Goal: Information Seeking & Learning: Learn about a topic

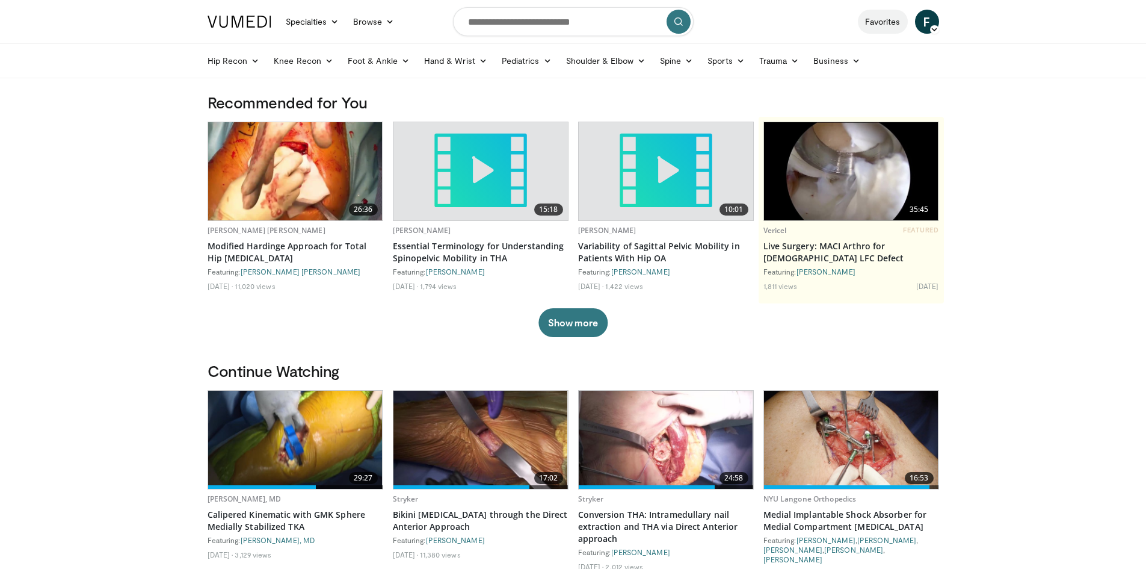
click at [885, 29] on link "Favorites" at bounding box center [883, 22] width 50 height 24
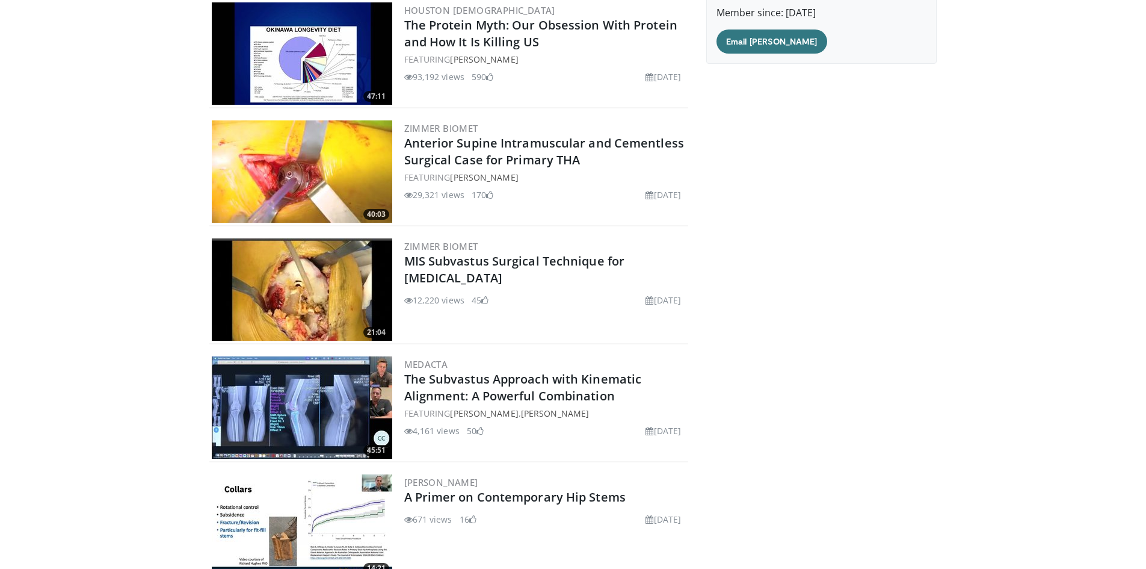
scroll to position [3365, 0]
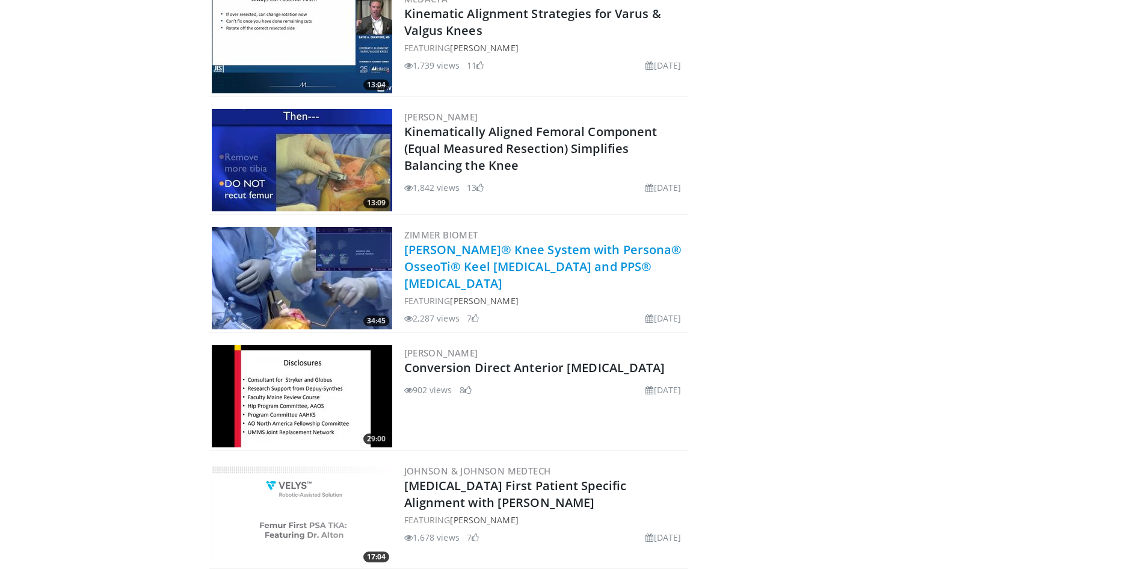
click at [538, 264] on link "[PERSON_NAME]® Knee System with Persona® OsseoTi® Keel [MEDICAL_DATA] and PPS® …" at bounding box center [543, 266] width 278 height 50
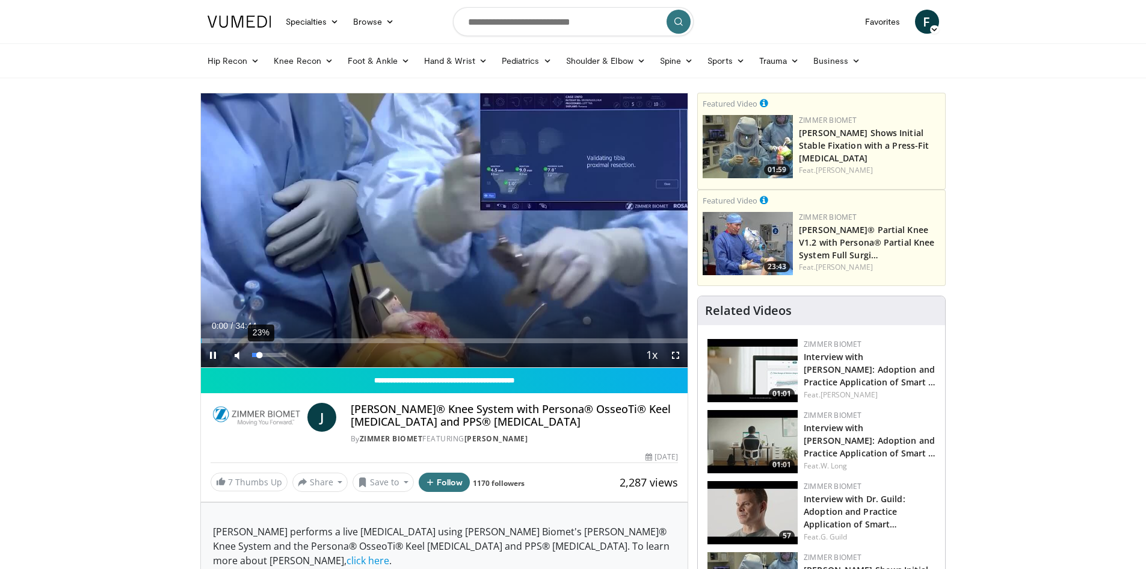
click at [260, 353] on div "23%" at bounding box center [269, 355] width 34 height 4
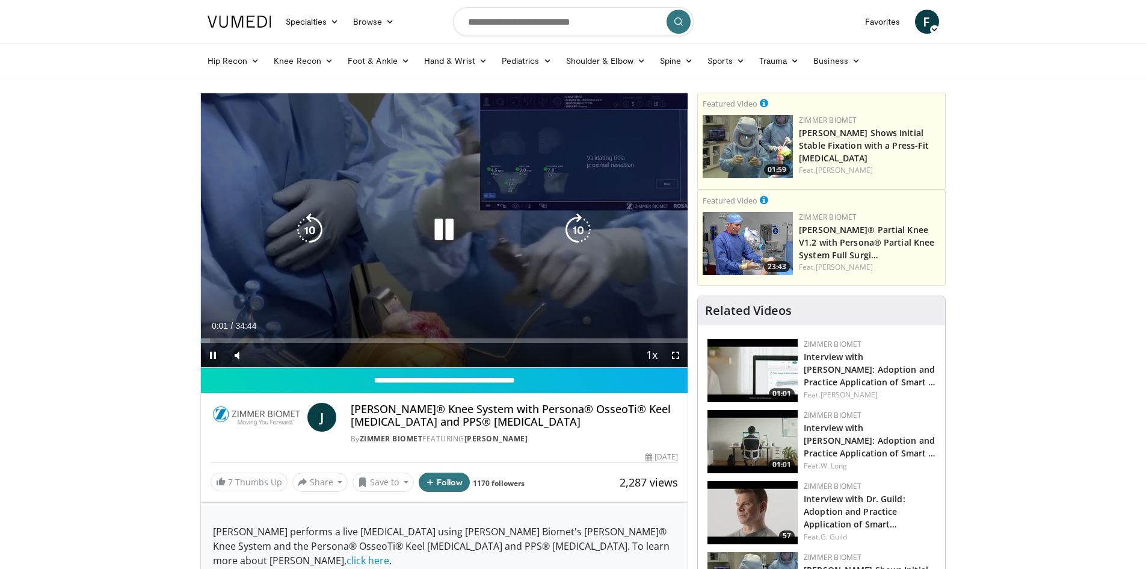
click at [247, 335] on div "Loaded : 1.90% 00:01 03:18" at bounding box center [444, 336] width 487 height 11
click at [578, 236] on icon "Video Player" at bounding box center [578, 230] width 34 height 34
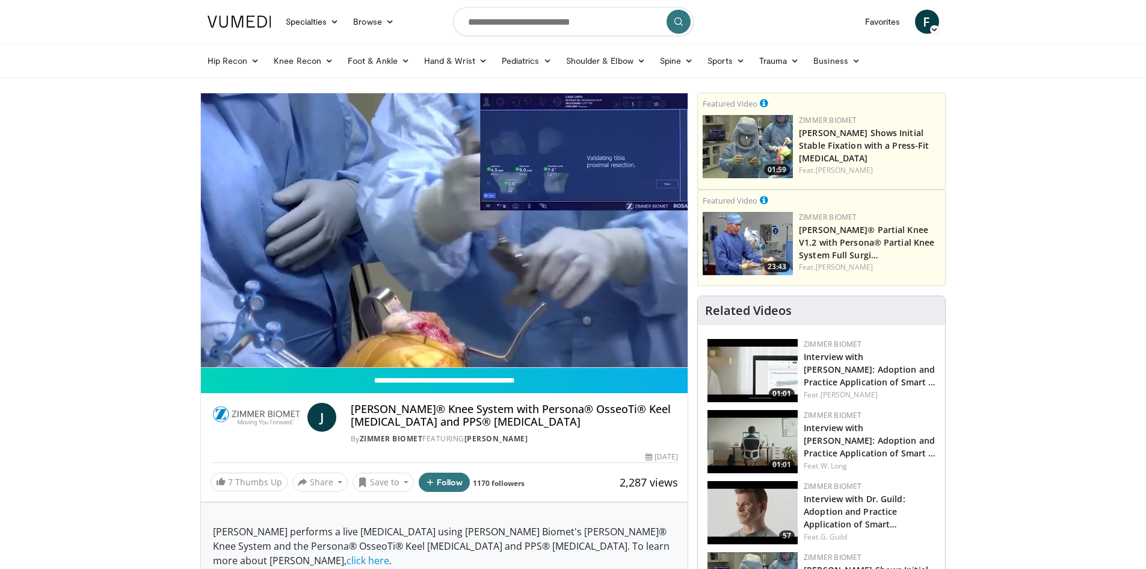
drag, startPoint x: 260, startPoint y: 356, endPoint x: 271, endPoint y: 358, distance: 10.5
click at [270, 377] on div "Volume Level" at bounding box center [261, 379] width 18 height 4
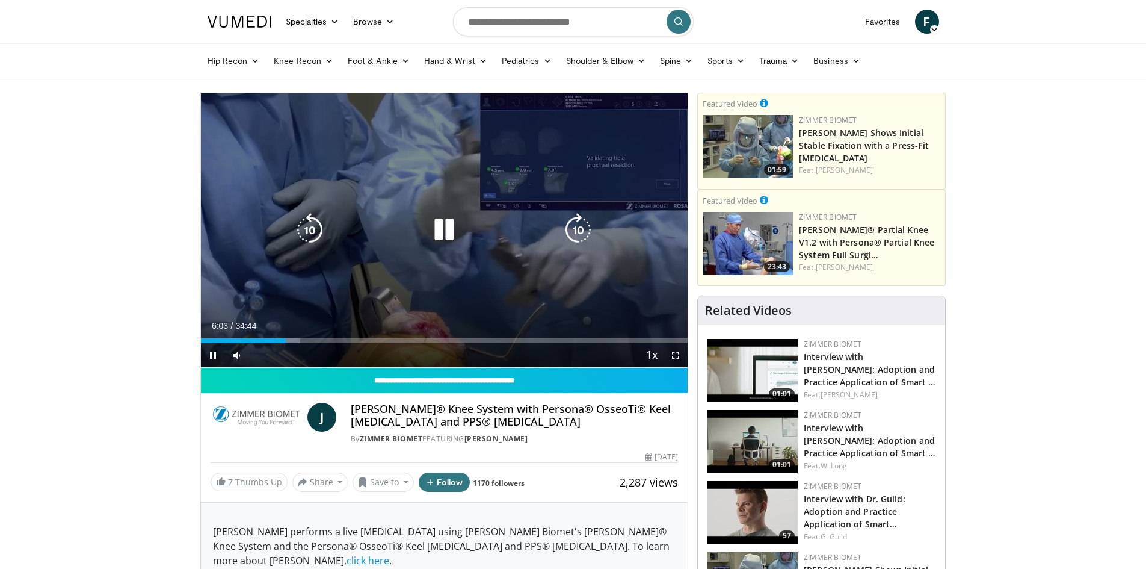
click at [449, 229] on icon "Video Player" at bounding box center [444, 230] width 34 height 34
drag, startPoint x: 458, startPoint y: 242, endPoint x: 451, endPoint y: 241, distance: 6.7
click at [457, 243] on icon "Video Player" at bounding box center [444, 230] width 34 height 34
click at [580, 227] on icon "Video Player" at bounding box center [578, 230] width 34 height 34
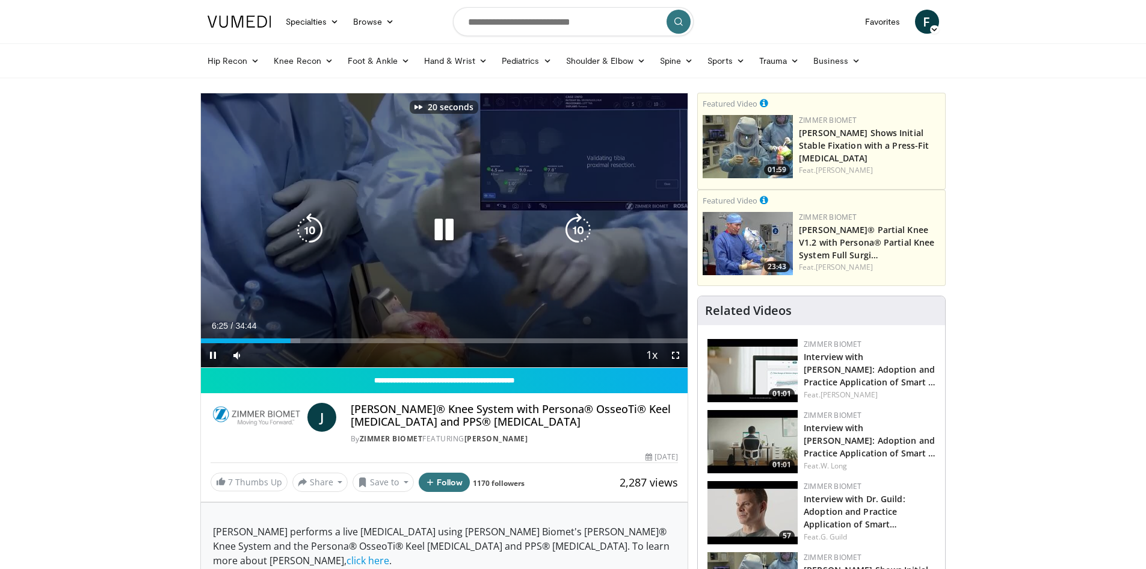
click at [580, 227] on icon "Video Player" at bounding box center [578, 230] width 34 height 34
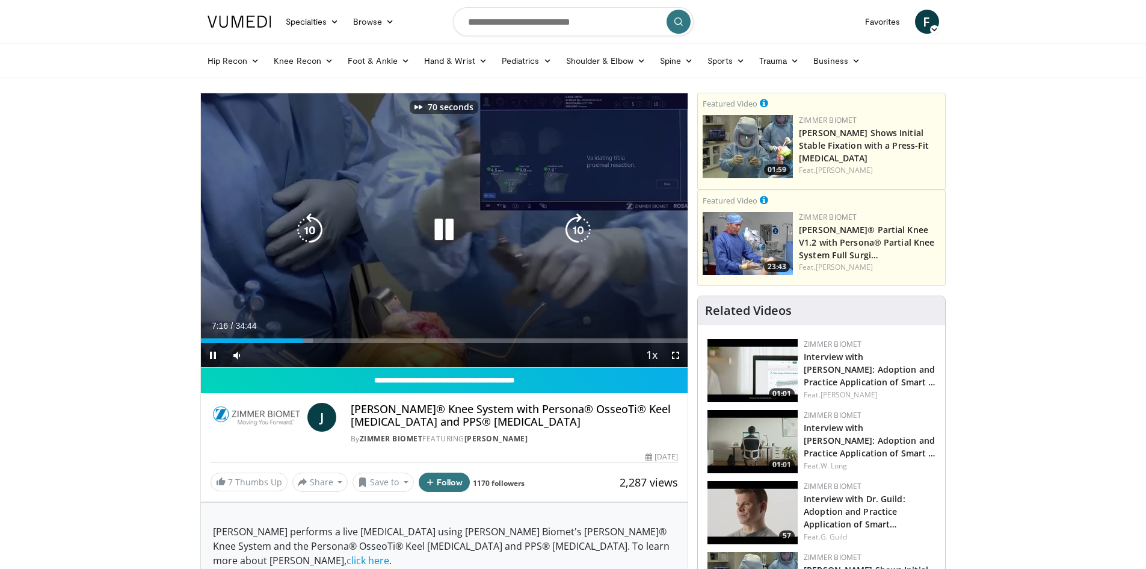
click at [580, 227] on icon "Video Player" at bounding box center [578, 230] width 34 height 34
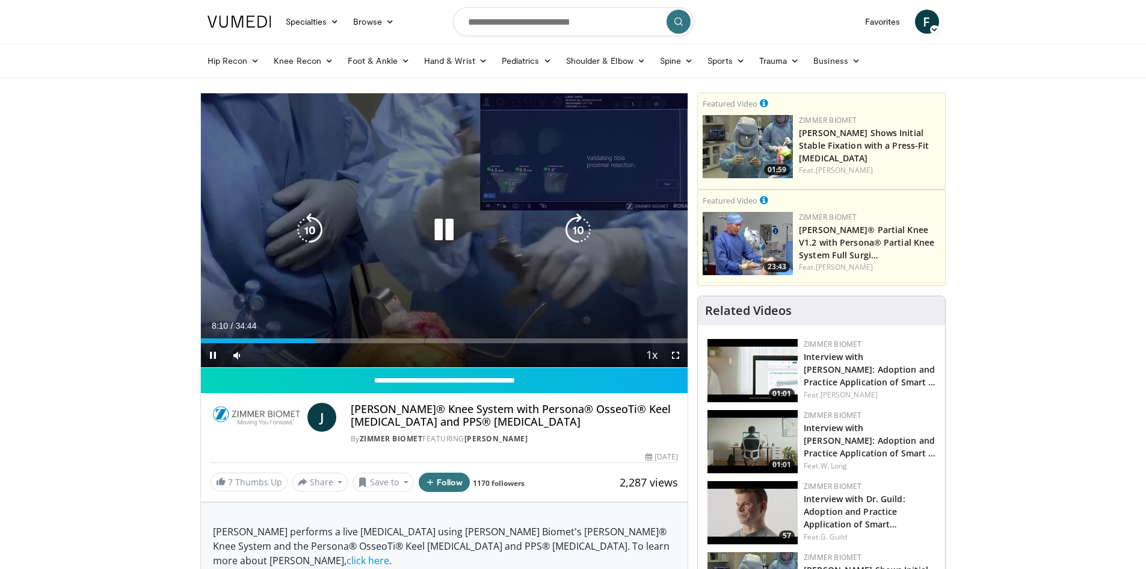
click at [580, 227] on icon "Video Player" at bounding box center [578, 230] width 34 height 34
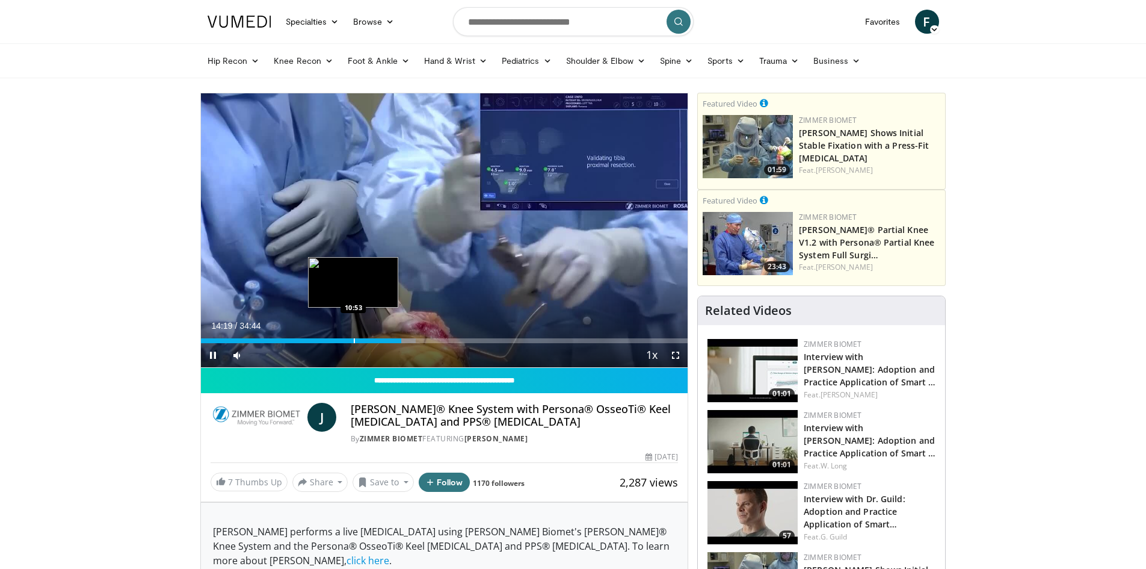
click at [354, 336] on div "Loaded : 44.19% 14:19 10:53" at bounding box center [444, 336] width 487 height 11
click at [361, 341] on div "Progress Bar" at bounding box center [361, 340] width 1 height 5
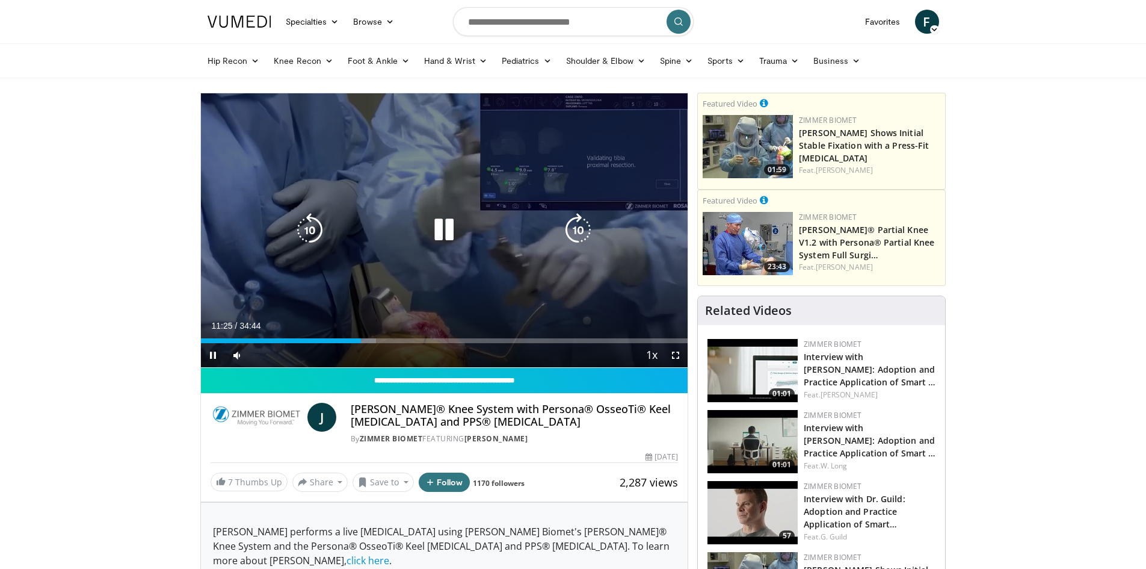
click at [580, 223] on icon "Video Player" at bounding box center [578, 230] width 34 height 34
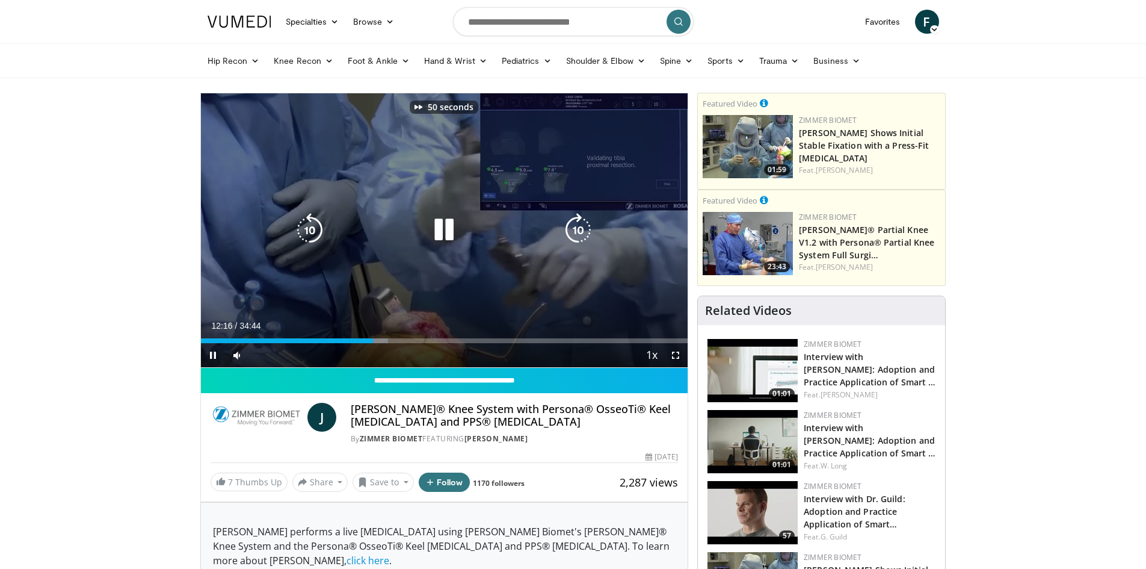
click at [580, 223] on icon "Video Player" at bounding box center [578, 230] width 34 height 34
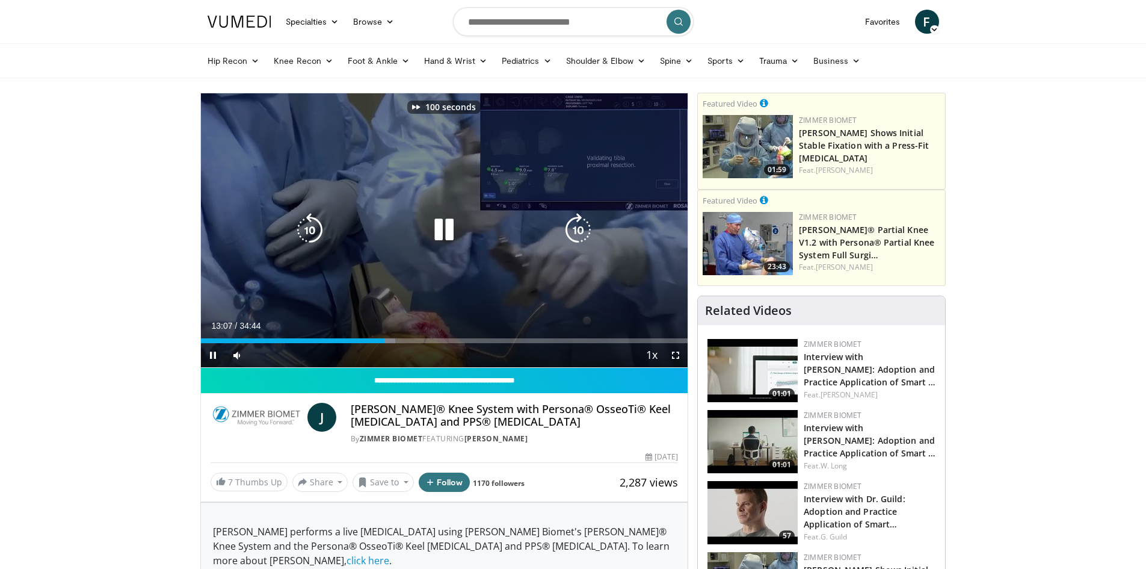
click at [580, 223] on icon "Video Player" at bounding box center [578, 230] width 34 height 34
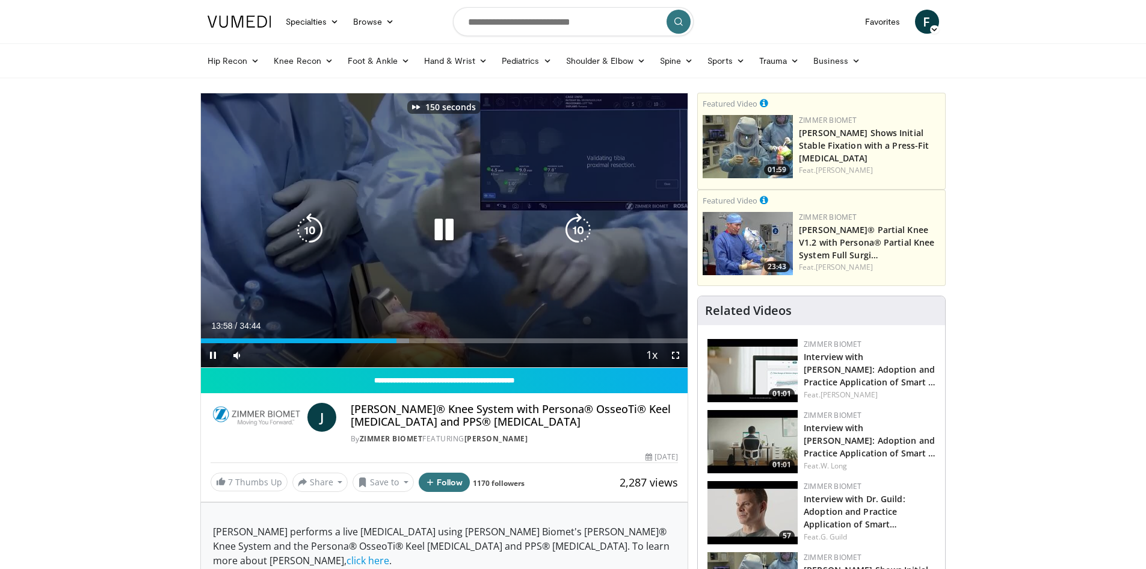
click at [578, 235] on icon "Video Player" at bounding box center [578, 230] width 34 height 34
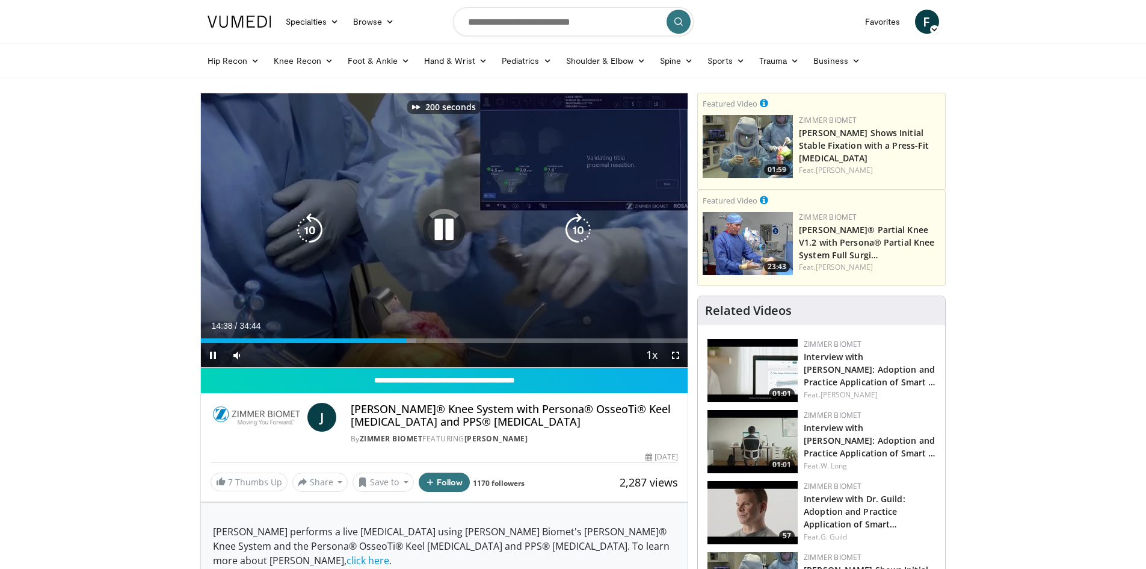
click at [578, 235] on icon "Video Player" at bounding box center [578, 230] width 34 height 34
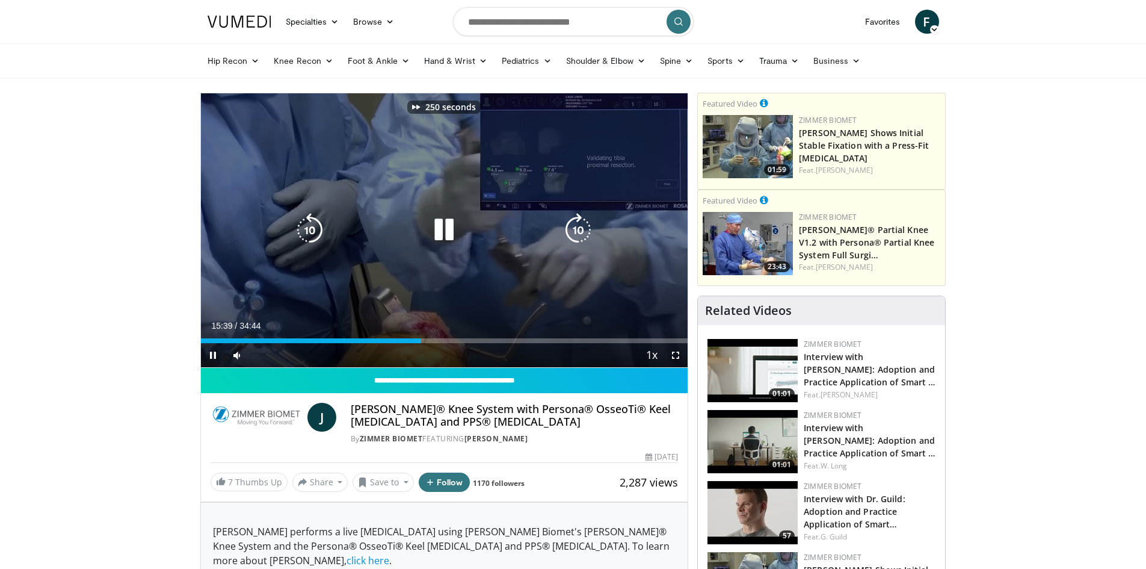
click at [578, 235] on icon "Video Player" at bounding box center [578, 230] width 34 height 34
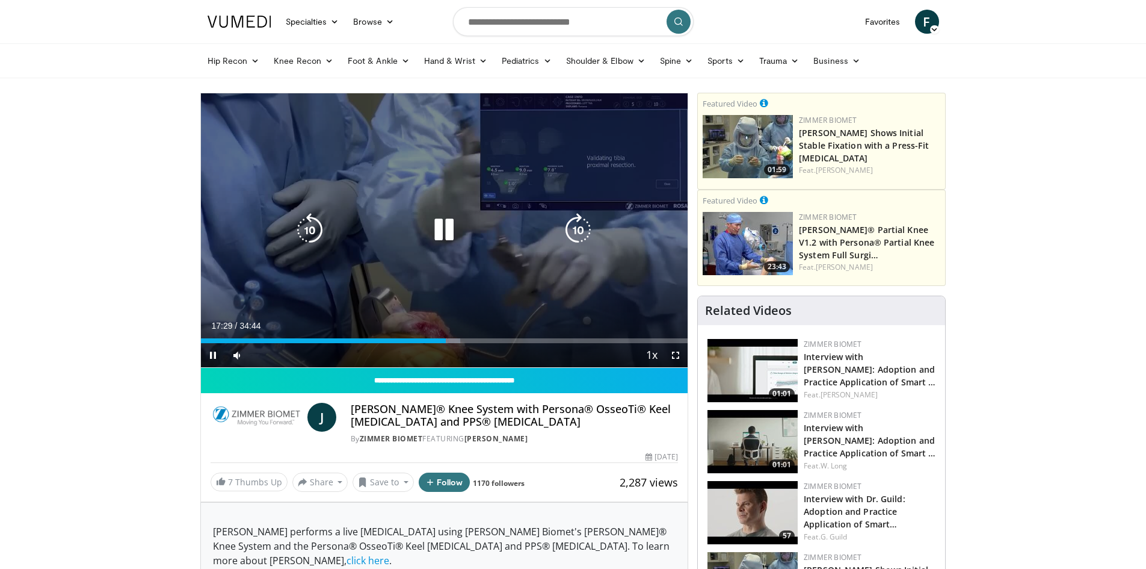
click at [569, 230] on icon "Video Player" at bounding box center [578, 230] width 34 height 34
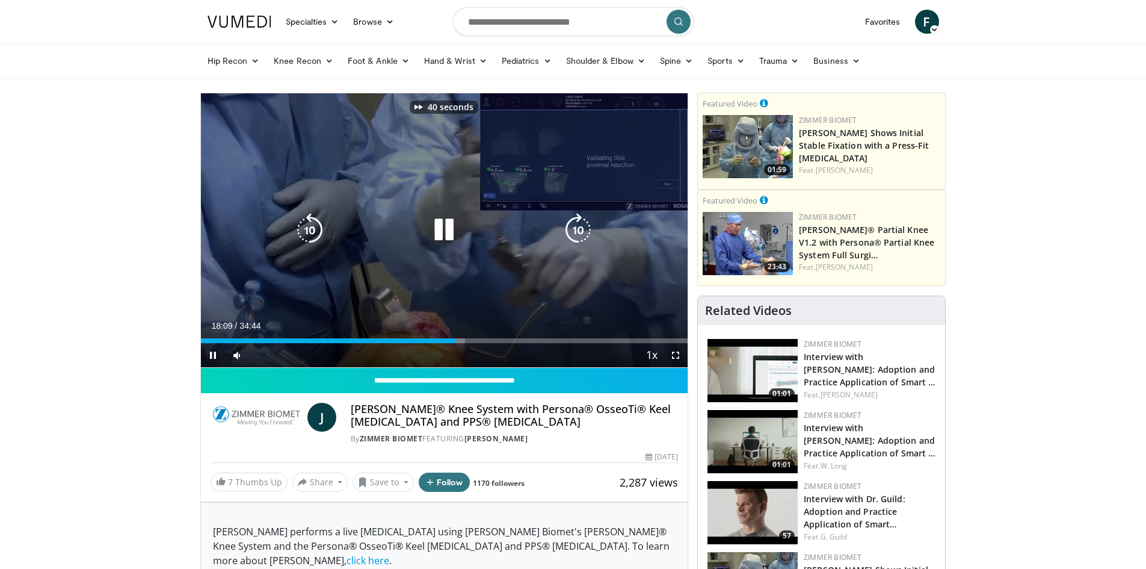
click at [569, 230] on icon "Video Player" at bounding box center [578, 230] width 34 height 34
click at [570, 230] on icon "Video Player" at bounding box center [578, 230] width 34 height 34
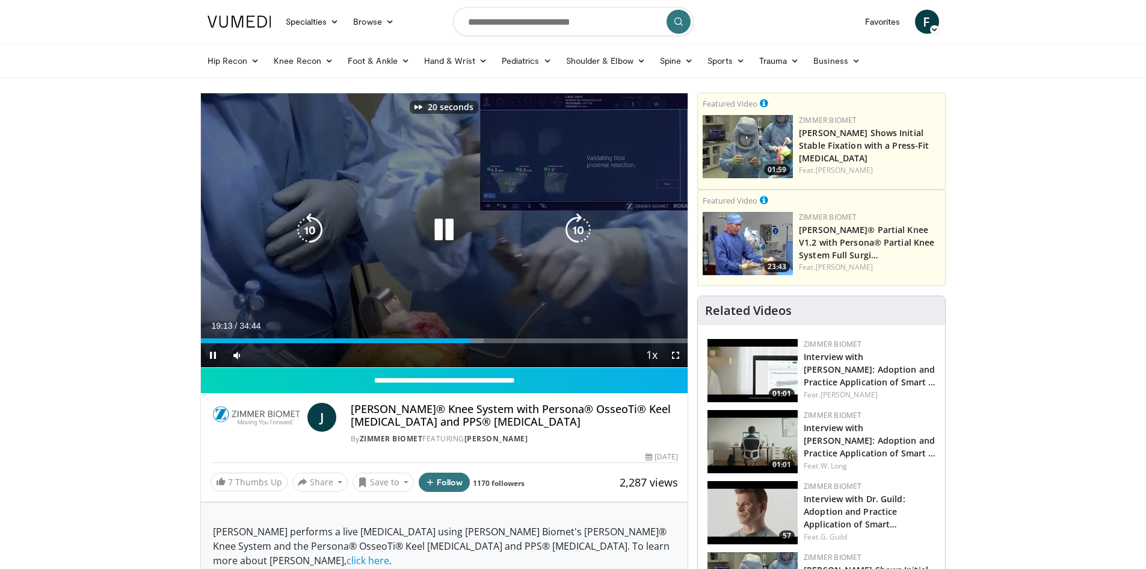
click at [570, 230] on icon "Video Player" at bounding box center [578, 230] width 34 height 34
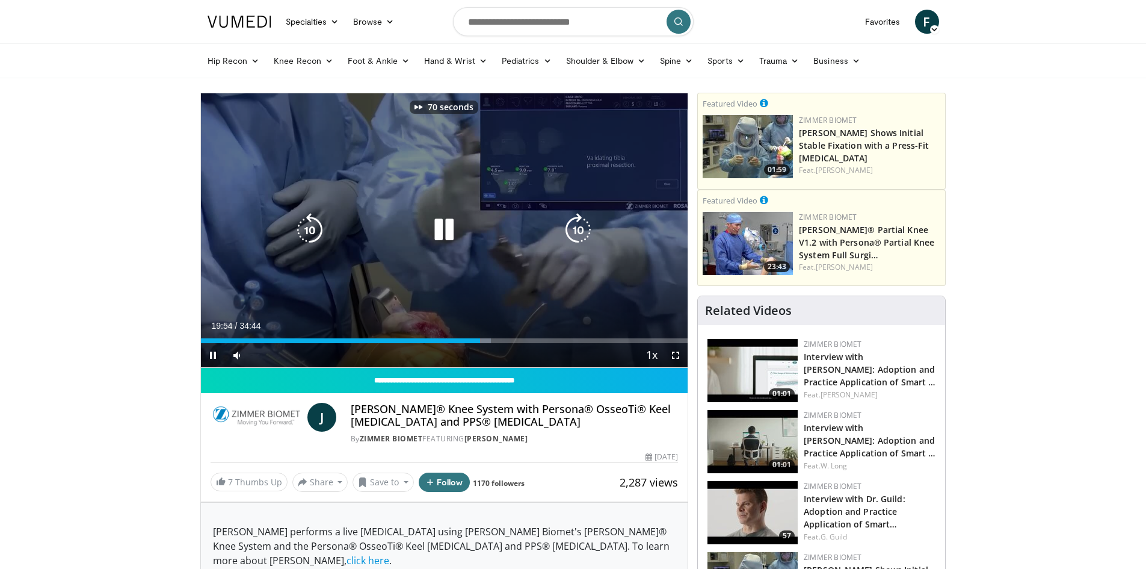
click at [570, 230] on icon "Video Player" at bounding box center [578, 230] width 34 height 34
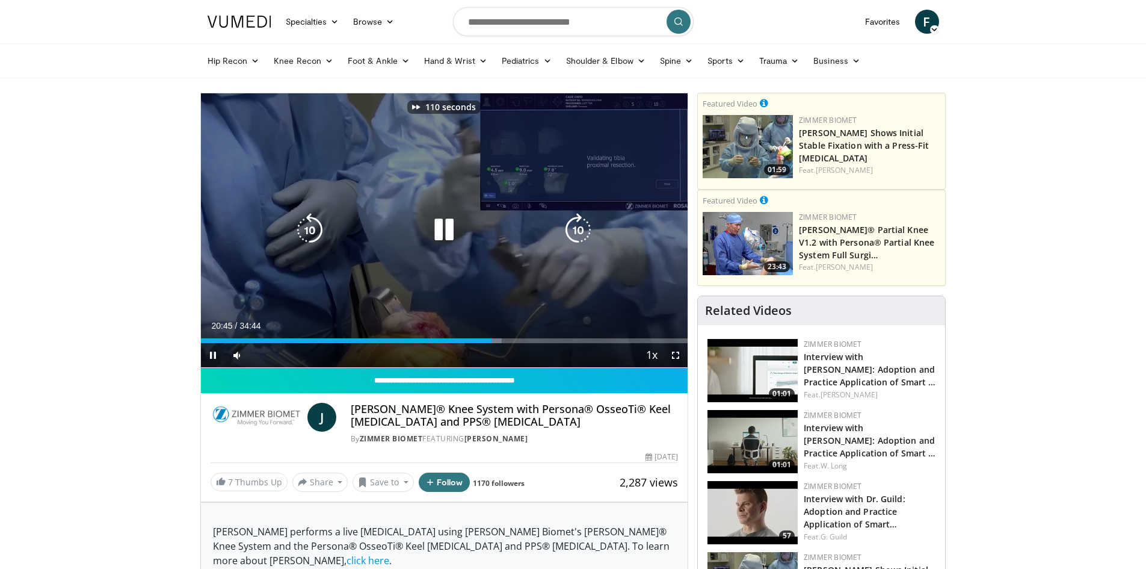
click at [570, 230] on icon "Video Player" at bounding box center [578, 230] width 34 height 34
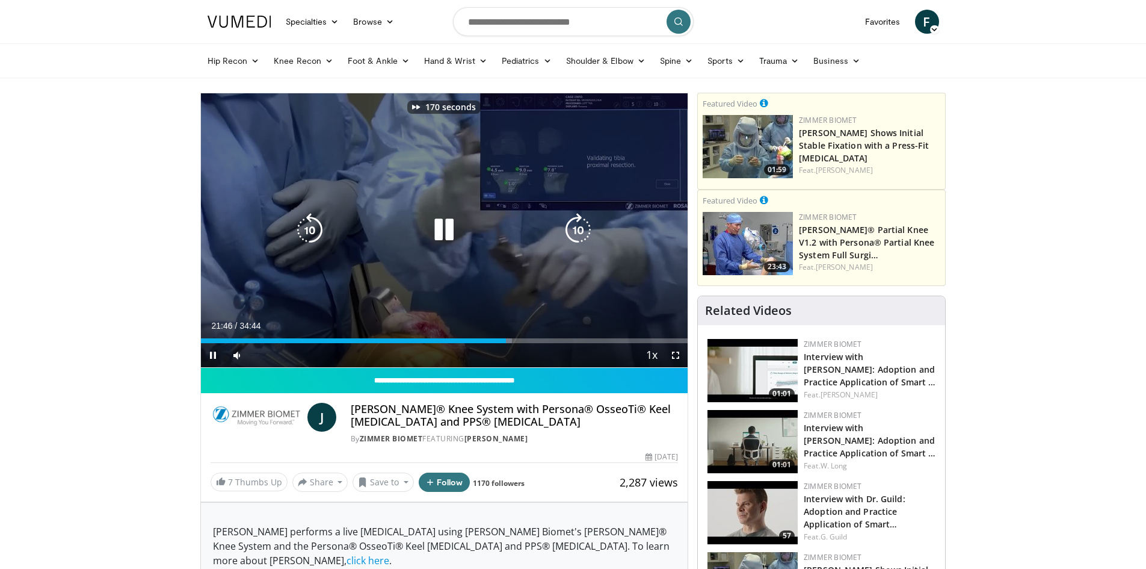
click at [570, 230] on icon "Video Player" at bounding box center [578, 230] width 34 height 34
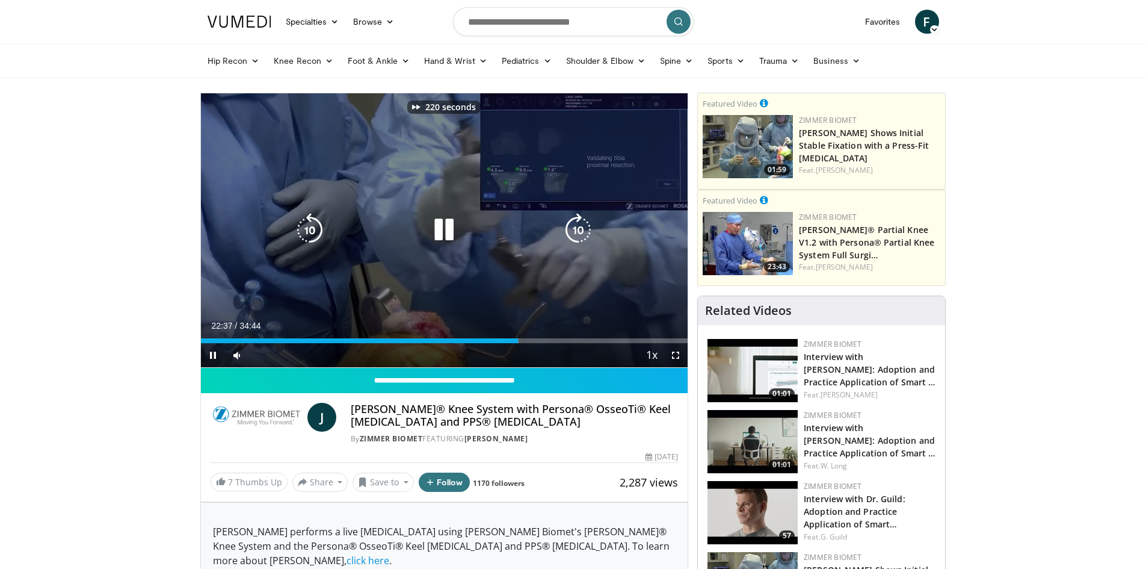
click at [570, 230] on icon "Video Player" at bounding box center [578, 230] width 34 height 34
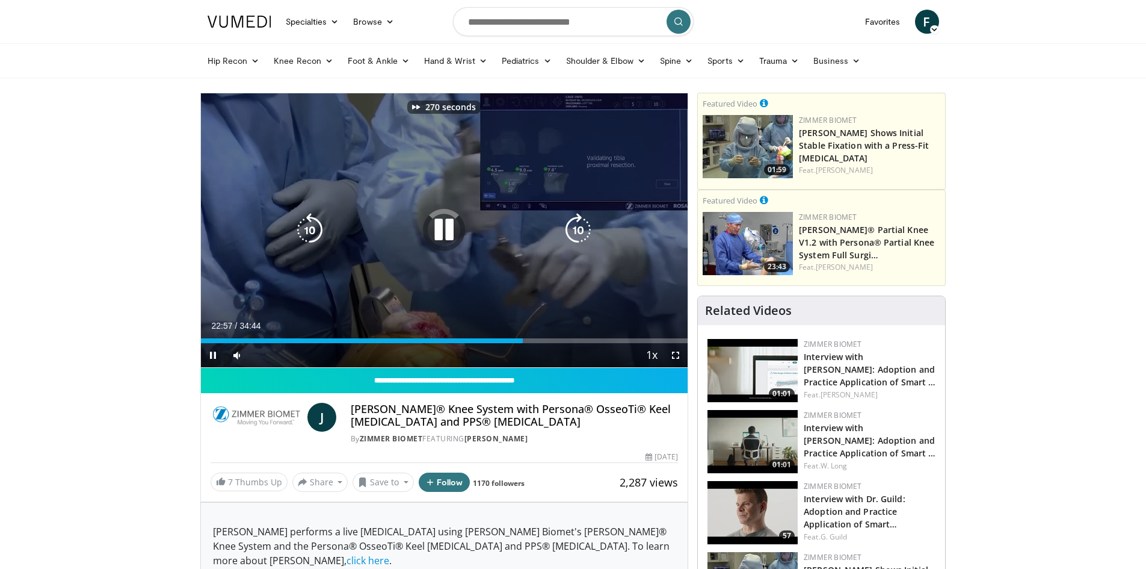
click at [570, 230] on icon "Video Player" at bounding box center [578, 230] width 34 height 34
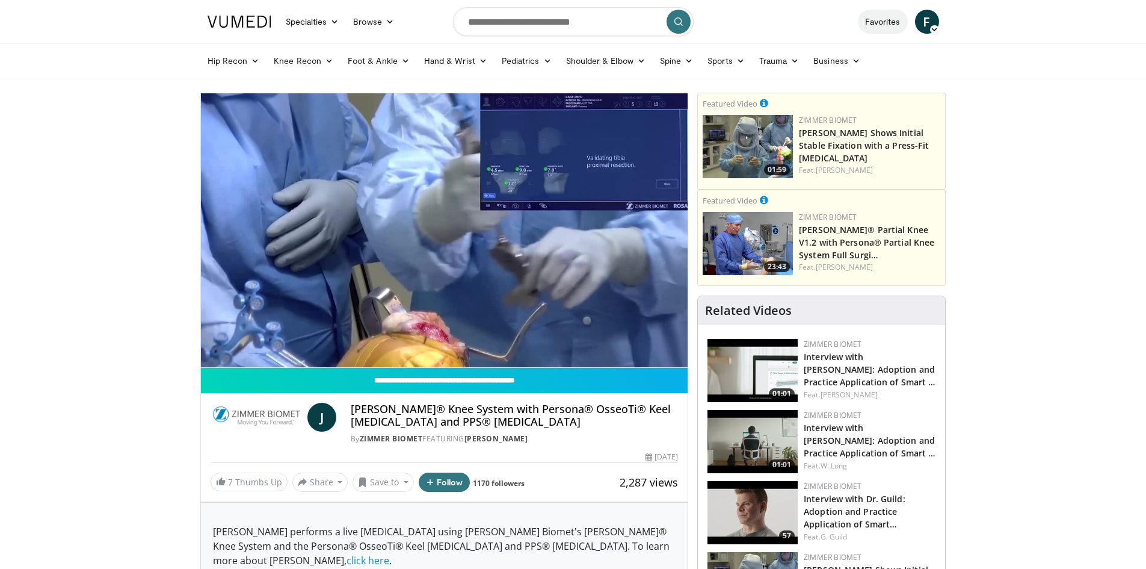
click at [881, 22] on link "Favorites" at bounding box center [883, 22] width 50 height 24
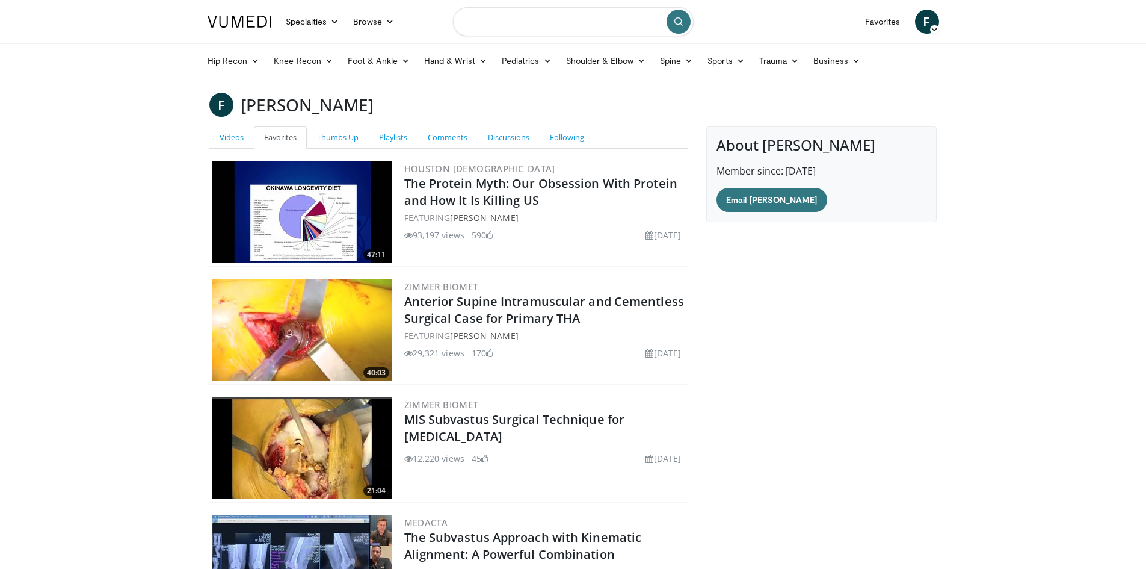
click at [520, 29] on input "Search topics, interventions" at bounding box center [573, 21] width 241 height 29
type input "**********"
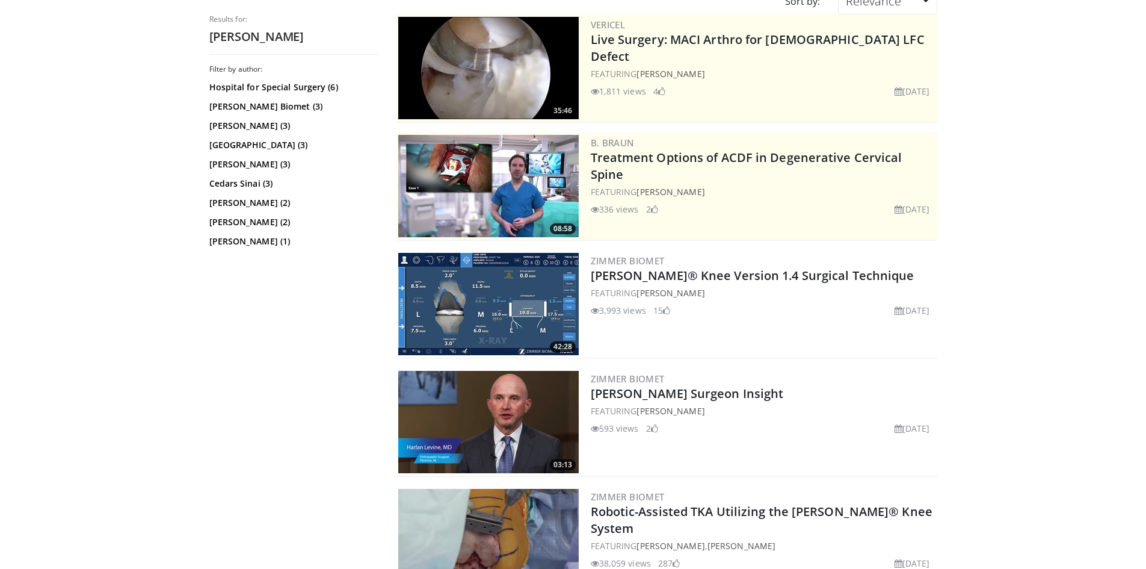
scroll to position [120, 0]
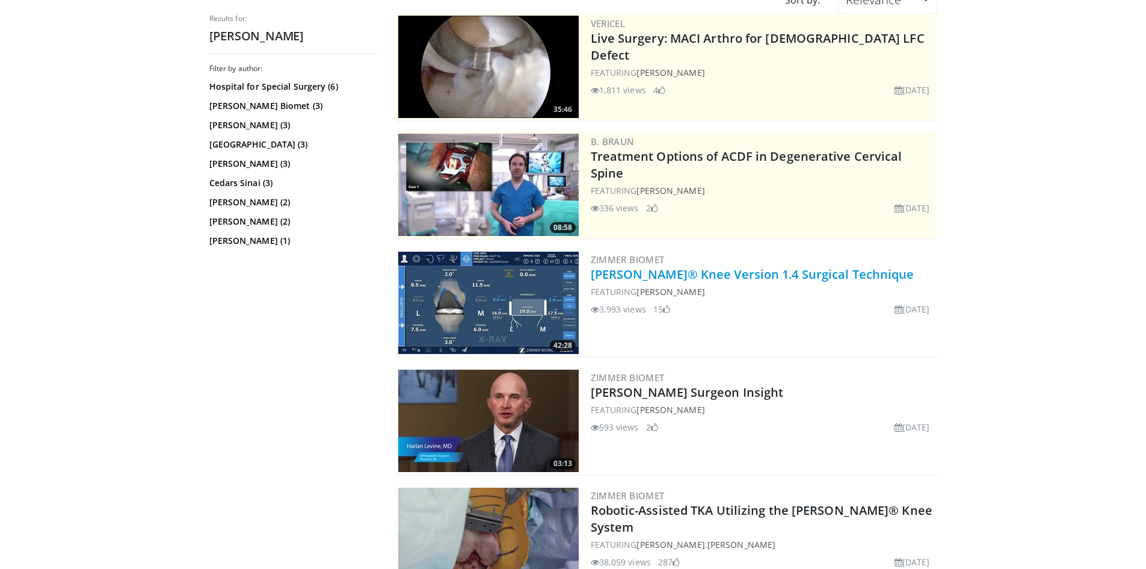
click at [768, 271] on link "ROSA® Knee Version 1.4 Surgical Technique" at bounding box center [753, 274] width 324 height 16
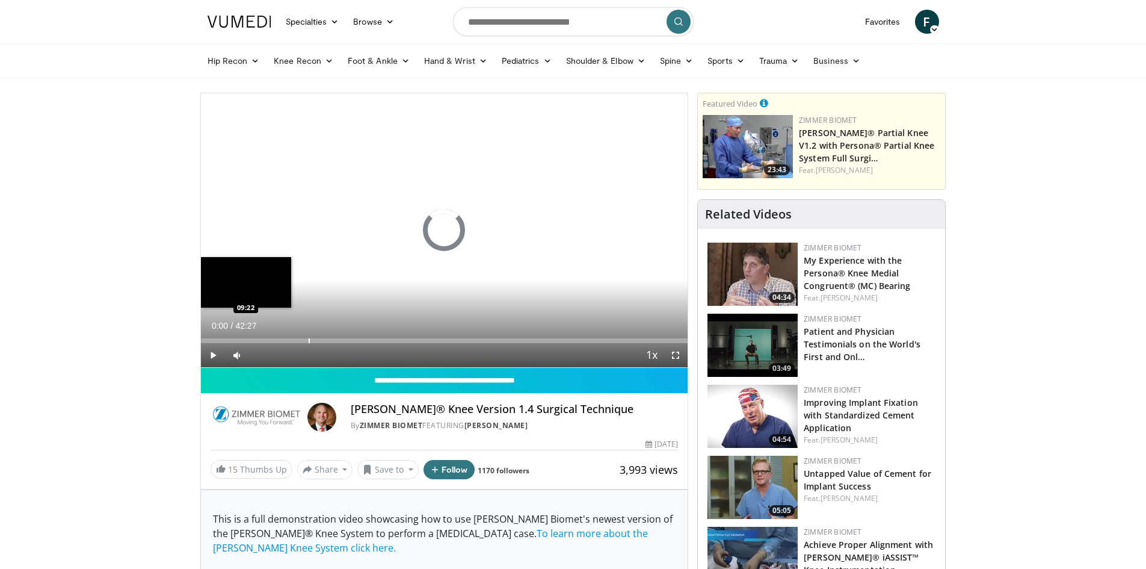
click at [309, 338] on div "Progress Bar" at bounding box center [309, 340] width 1 height 5
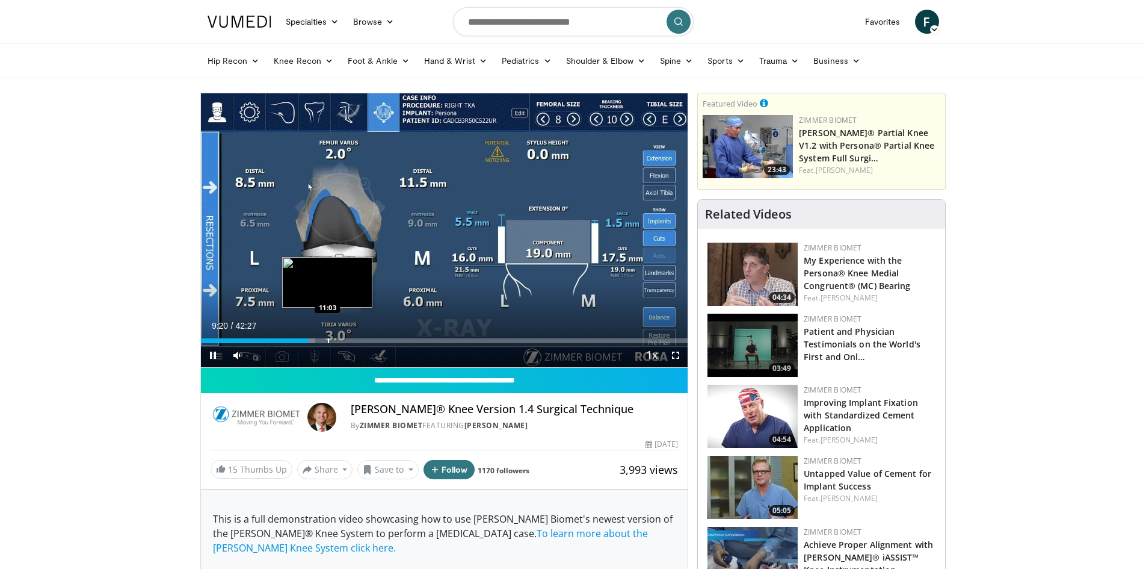
click at [328, 339] on div "Progress Bar" at bounding box center [328, 340] width 1 height 5
drag, startPoint x: 347, startPoint y: 341, endPoint x: 362, endPoint y: 341, distance: 14.4
click at [357, 341] on div "Loaded : 26.72% 13:12 13:18" at bounding box center [444, 340] width 487 height 5
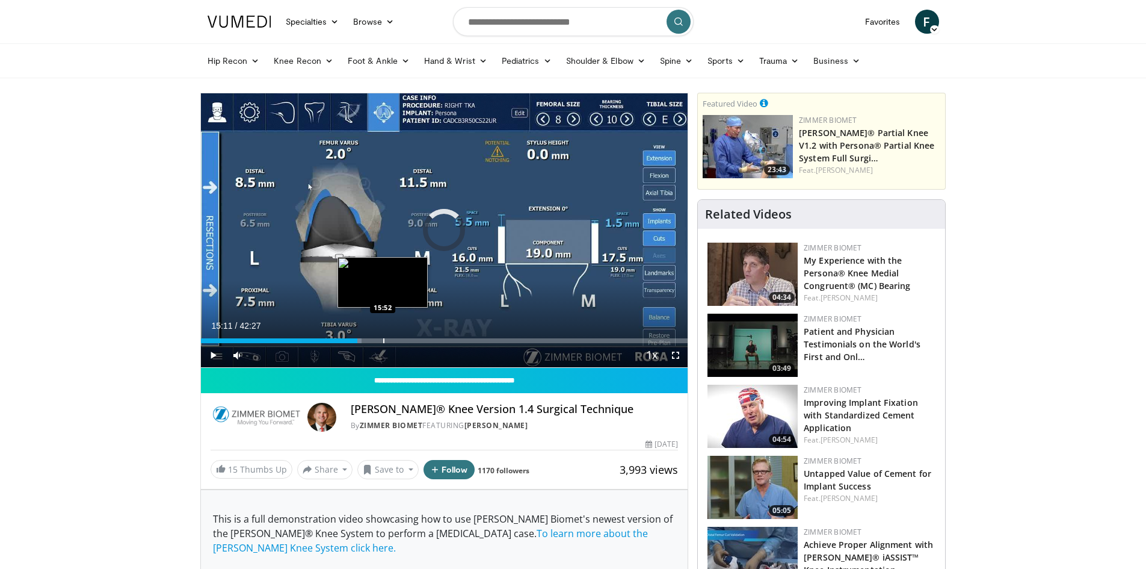
drag, startPoint x: 380, startPoint y: 341, endPoint x: 390, endPoint y: 341, distance: 10.2
click at [384, 341] on div "Progress Bar" at bounding box center [383, 340] width 1 height 5
drag, startPoint x: 394, startPoint y: 341, endPoint x: 401, endPoint y: 341, distance: 6.6
click at [396, 341] on div "Progress Bar" at bounding box center [395, 340] width 1 height 5
click at [410, 341] on div "Progress Bar" at bounding box center [408, 340] width 1 height 5
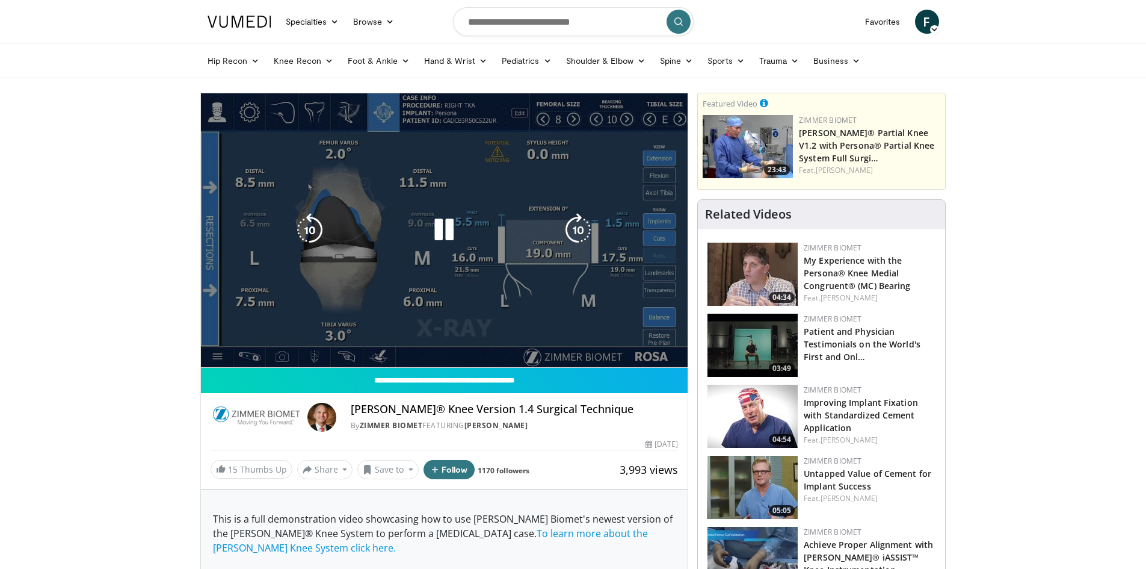
click at [426, 343] on video-js "**********" at bounding box center [444, 230] width 487 height 274
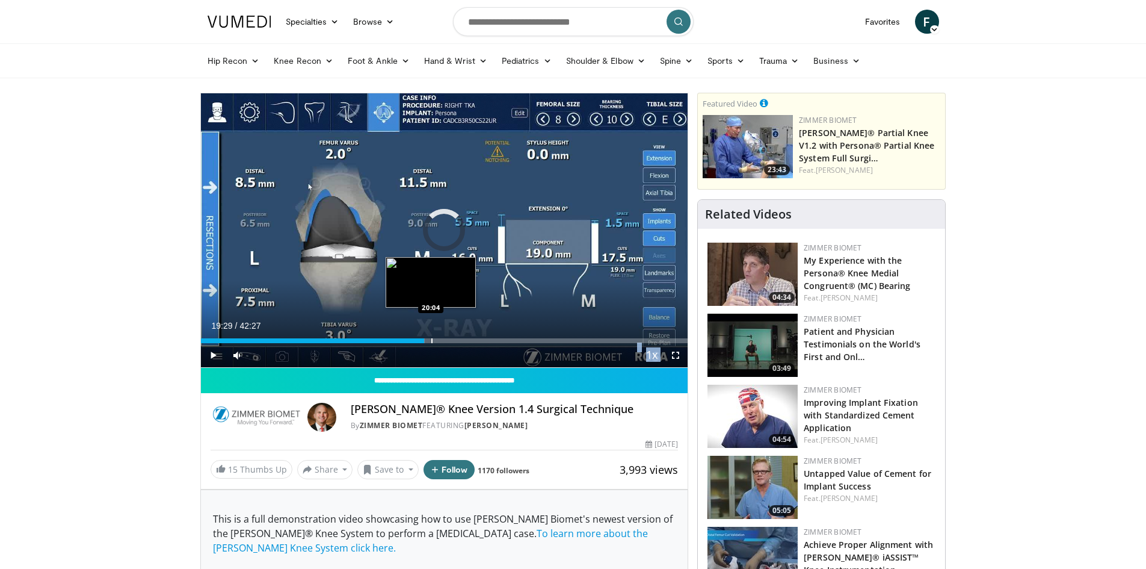
drag, startPoint x: 422, startPoint y: 341, endPoint x: 435, endPoint y: 341, distance: 13.2
click at [433, 341] on div "Progress Bar" at bounding box center [431, 340] width 1 height 5
drag, startPoint x: 445, startPoint y: 341, endPoint x: 453, endPoint y: 339, distance: 8.6
click at [446, 339] on div "Progress Bar" at bounding box center [445, 340] width 1 height 5
drag, startPoint x: 464, startPoint y: 339, endPoint x: 471, endPoint y: 341, distance: 7.6
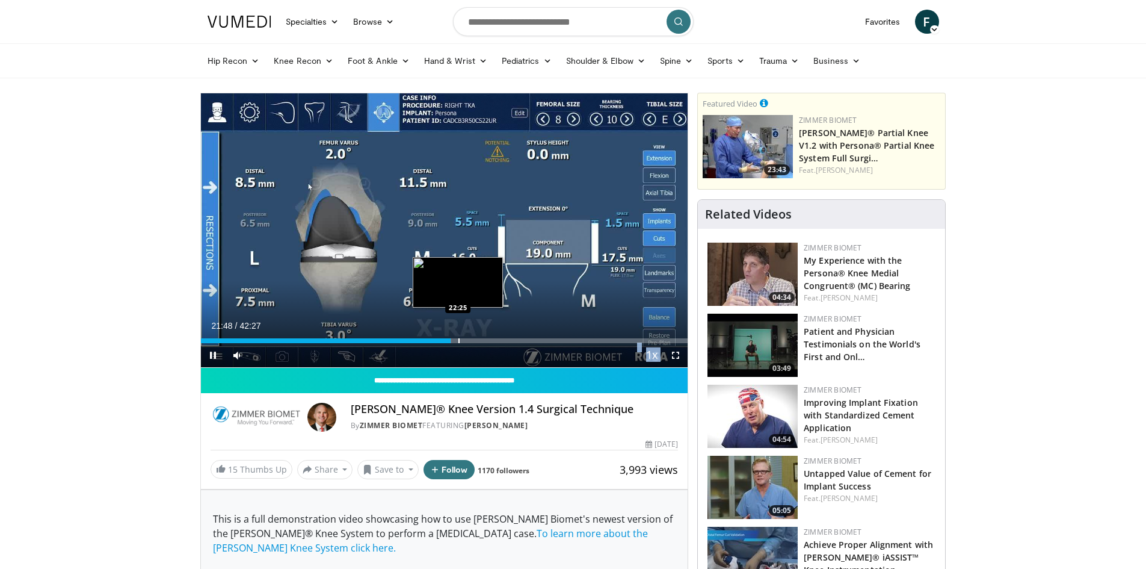
click at [471, 341] on div "Loaded : 51.48% 21:48 22:25" at bounding box center [444, 340] width 487 height 5
click at [492, 339] on div "Loaded : 56.98% 25:03 25:09" at bounding box center [444, 340] width 487 height 5
click at [503, 341] on div "Progress Bar" at bounding box center [502, 340] width 1 height 5
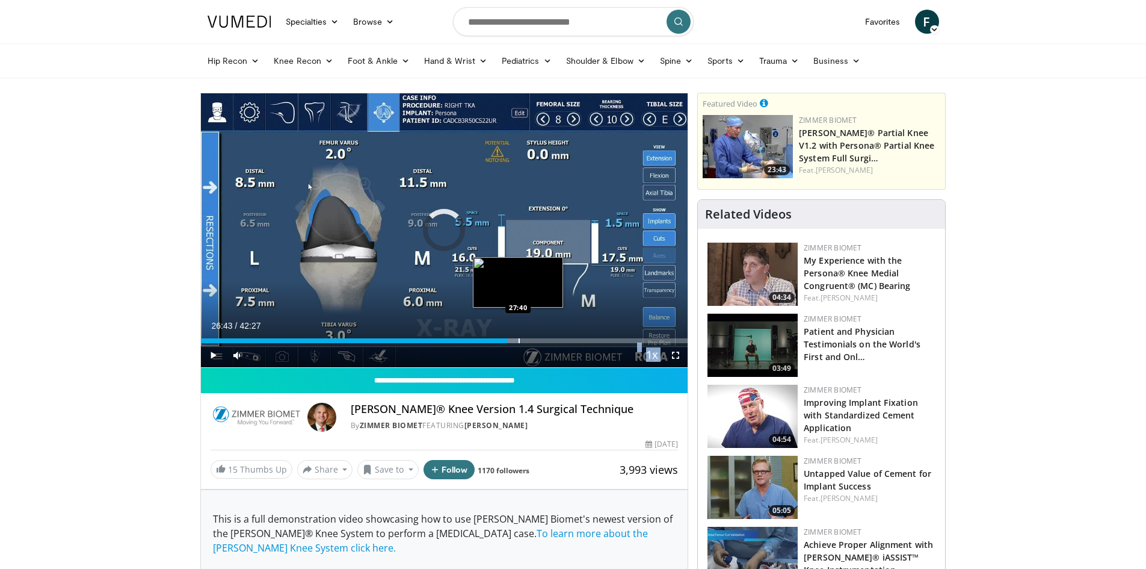
drag, startPoint x: 518, startPoint y: 339, endPoint x: 524, endPoint y: 339, distance: 6.0
click at [519, 339] on div "Progress Bar" at bounding box center [519, 340] width 1 height 5
click at [537, 340] on div "Progress Bar" at bounding box center [535, 340] width 1 height 5
click at [547, 341] on div "Progress Bar" at bounding box center [546, 340] width 1 height 5
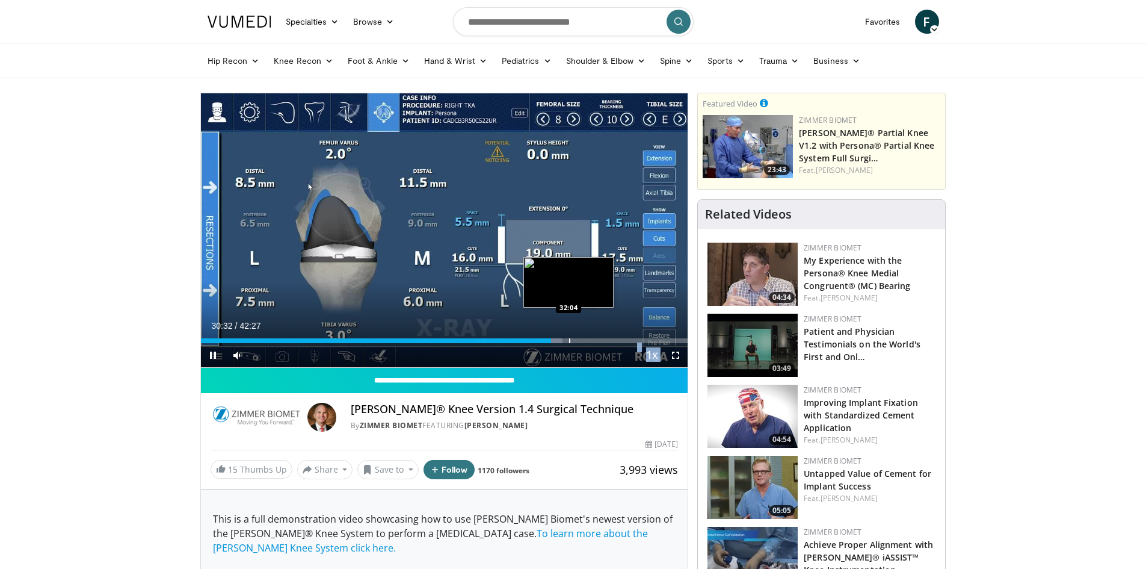
drag, startPoint x: 569, startPoint y: 338, endPoint x: 578, endPoint y: 339, distance: 9.7
click at [570, 339] on div "Progress Bar" at bounding box center [569, 340] width 1 height 5
click at [590, 339] on div "Progress Bar" at bounding box center [589, 340] width 1 height 5
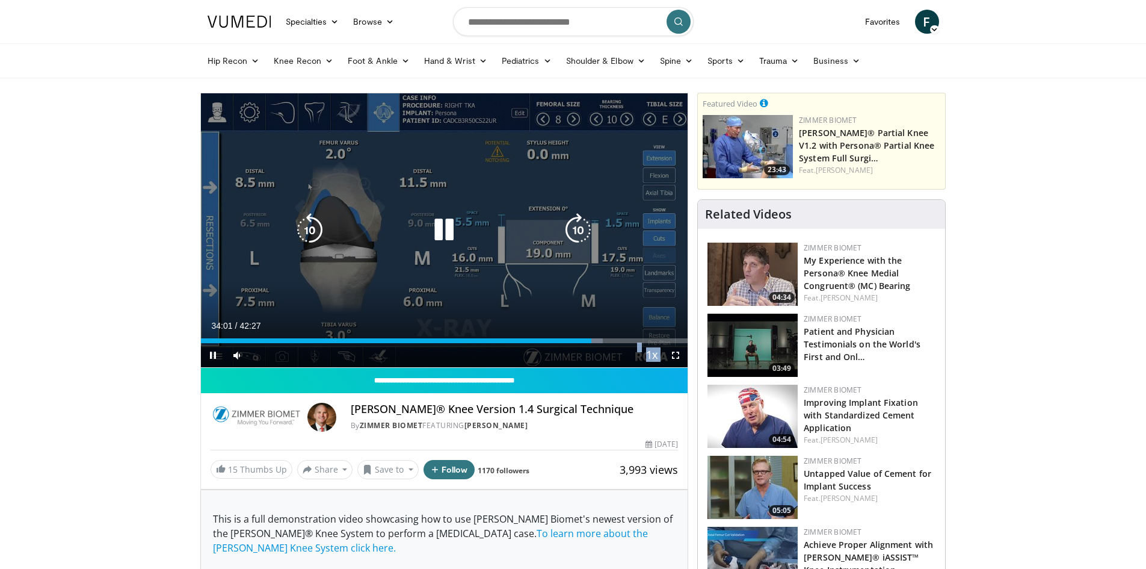
click at [448, 229] on icon "Video Player" at bounding box center [444, 230] width 34 height 34
